Goal: Task Accomplishment & Management: Use online tool/utility

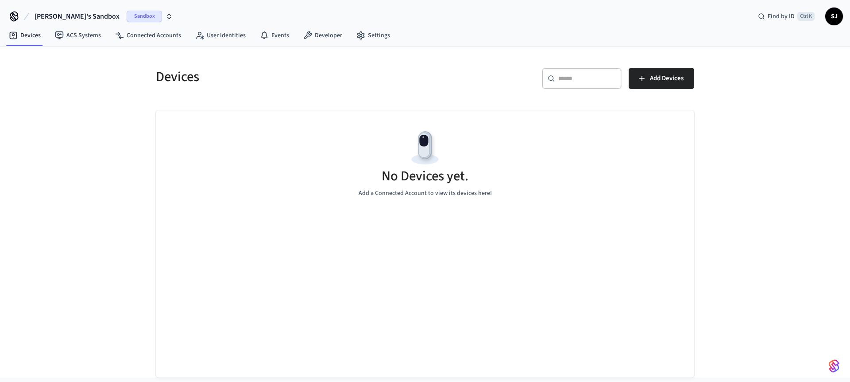
click at [60, 18] on span "[PERSON_NAME]'s Sandbox" at bounding box center [77, 16] width 85 height 11
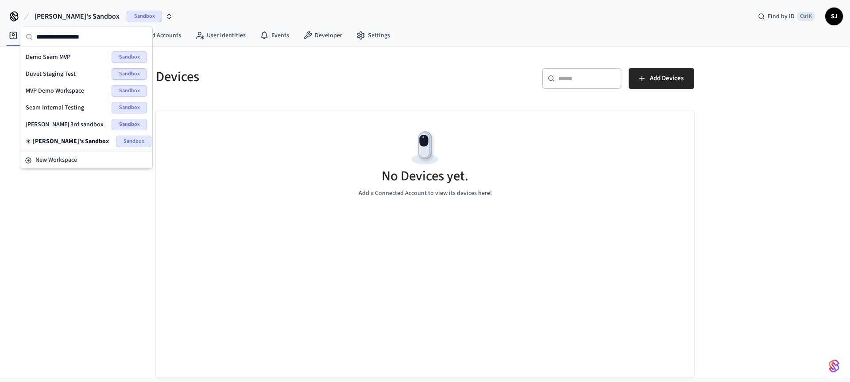
click at [50, 110] on span "Seam Internal Testing" at bounding box center [55, 107] width 58 height 9
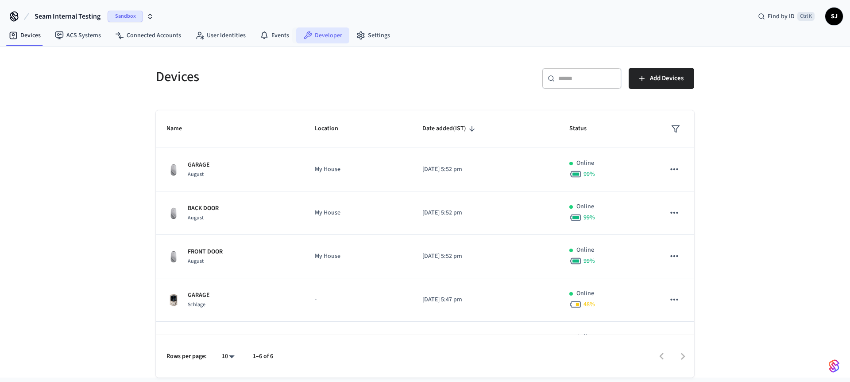
click at [320, 38] on link "Developer" at bounding box center [322, 35] width 53 height 16
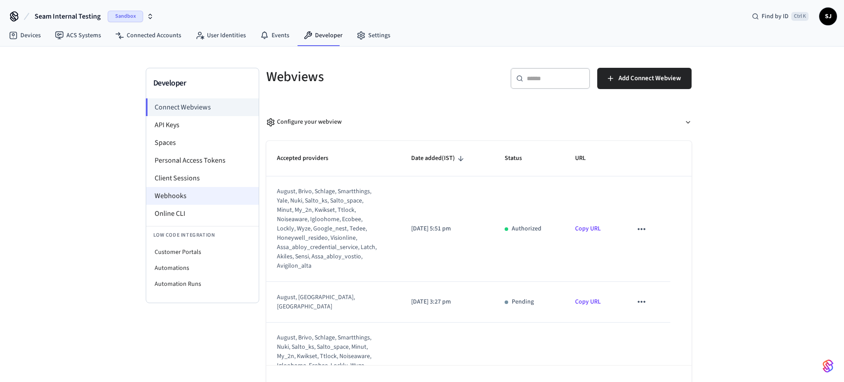
click at [175, 198] on li "Webhooks" at bounding box center [202, 196] width 112 height 18
click at [183, 256] on li "Customer Portals" at bounding box center [202, 252] width 112 height 16
select select "**********"
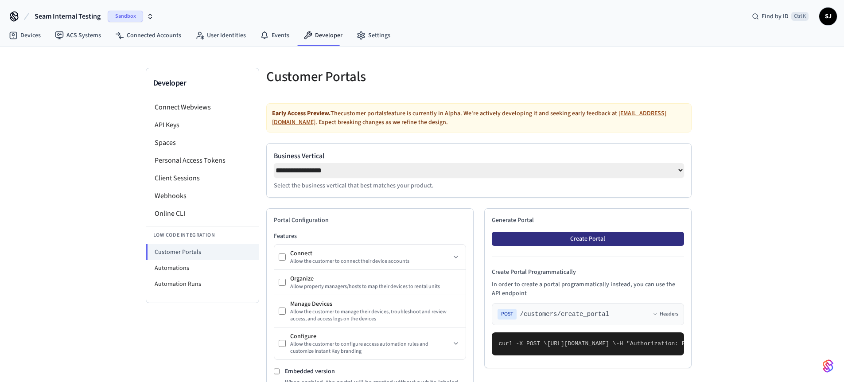
click at [548, 245] on button "Create Portal" at bounding box center [588, 239] width 192 height 14
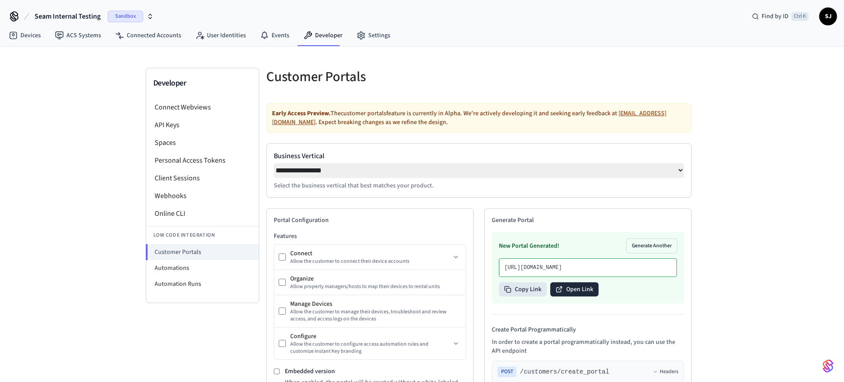
click at [584, 296] on button "Open Link" at bounding box center [574, 289] width 48 height 14
